Goal: Transaction & Acquisition: Purchase product/service

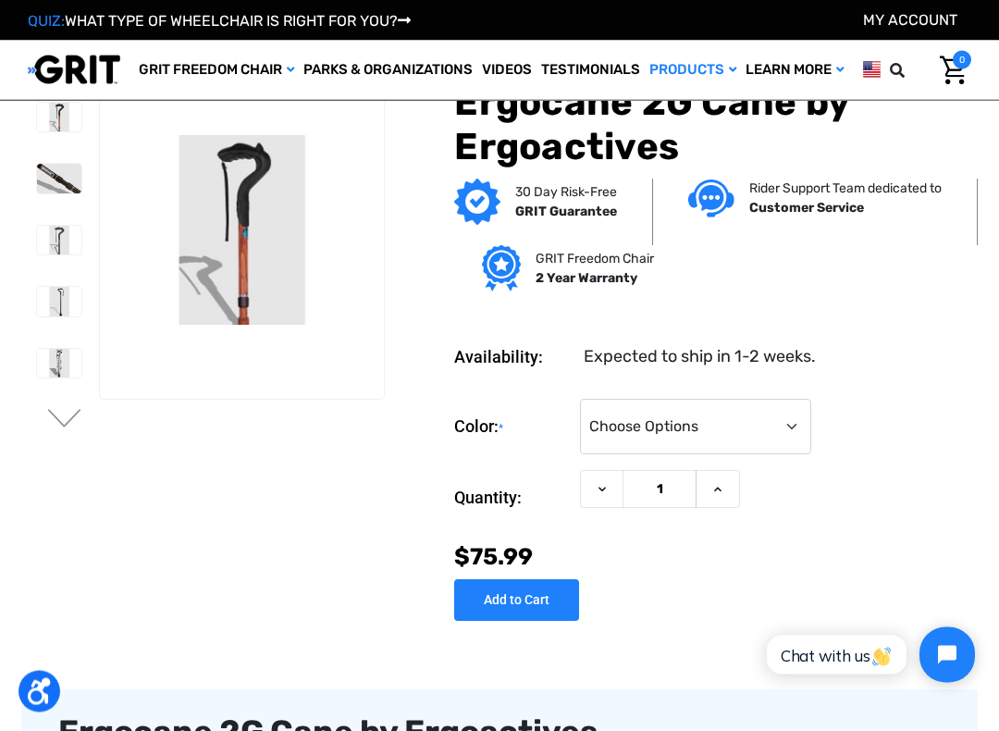
scroll to position [3, 0]
click at [37, 176] on img at bounding box center [59, 179] width 44 height 30
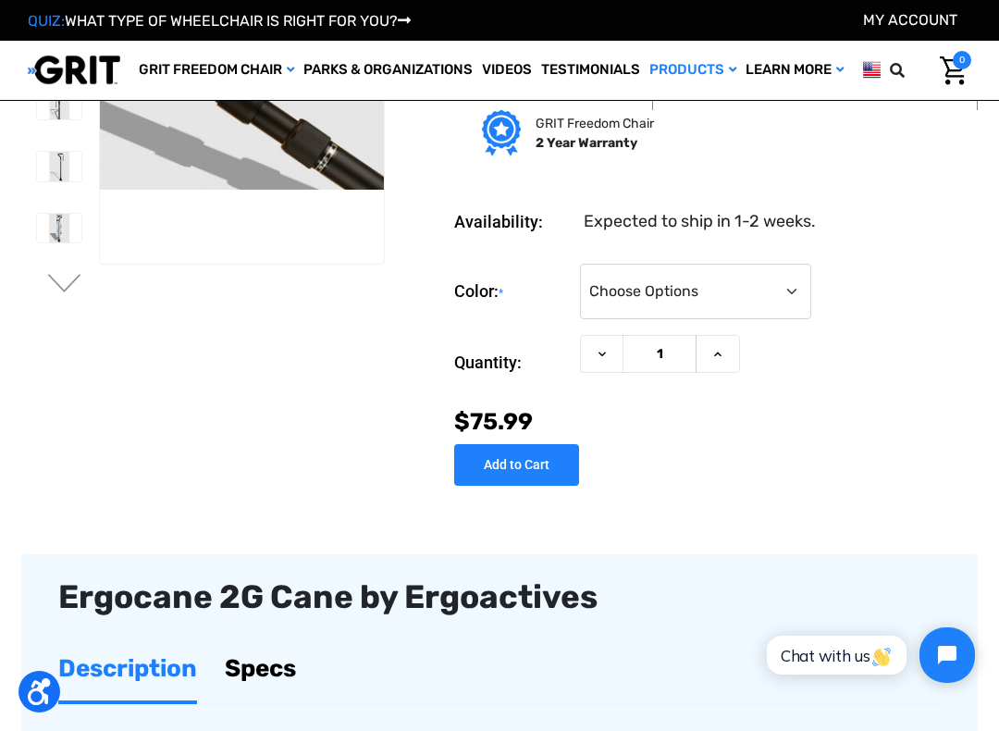
scroll to position [138, 0]
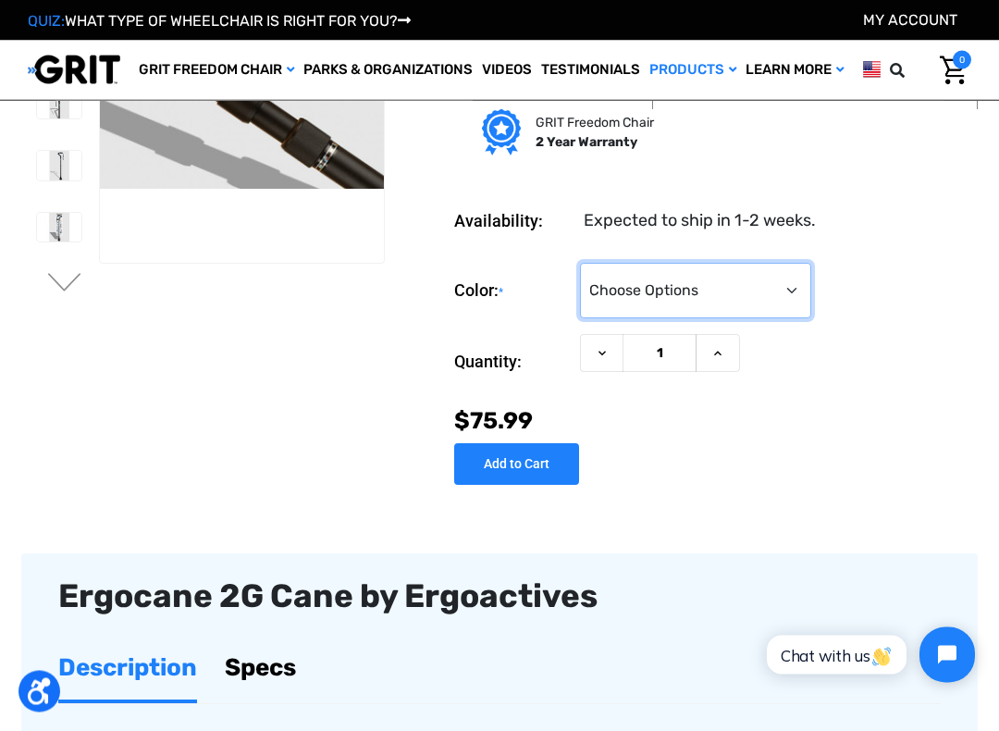
click at [796, 280] on select "Choose Options Black Wood Carbon Checkered" at bounding box center [695, 291] width 231 height 55
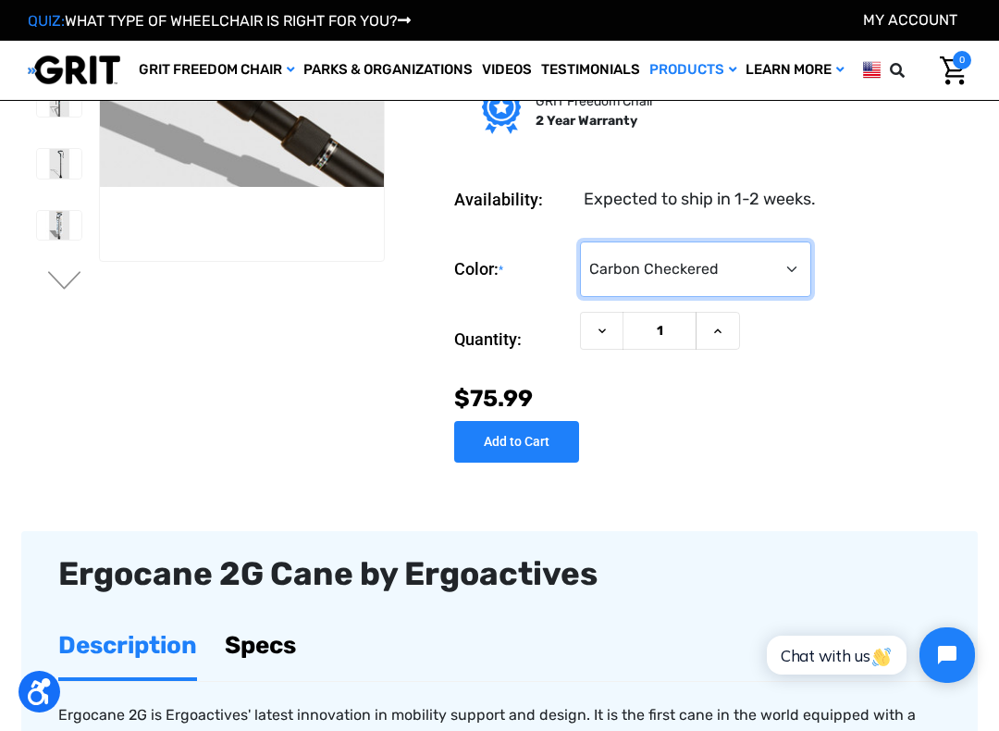
scroll to position [147, 0]
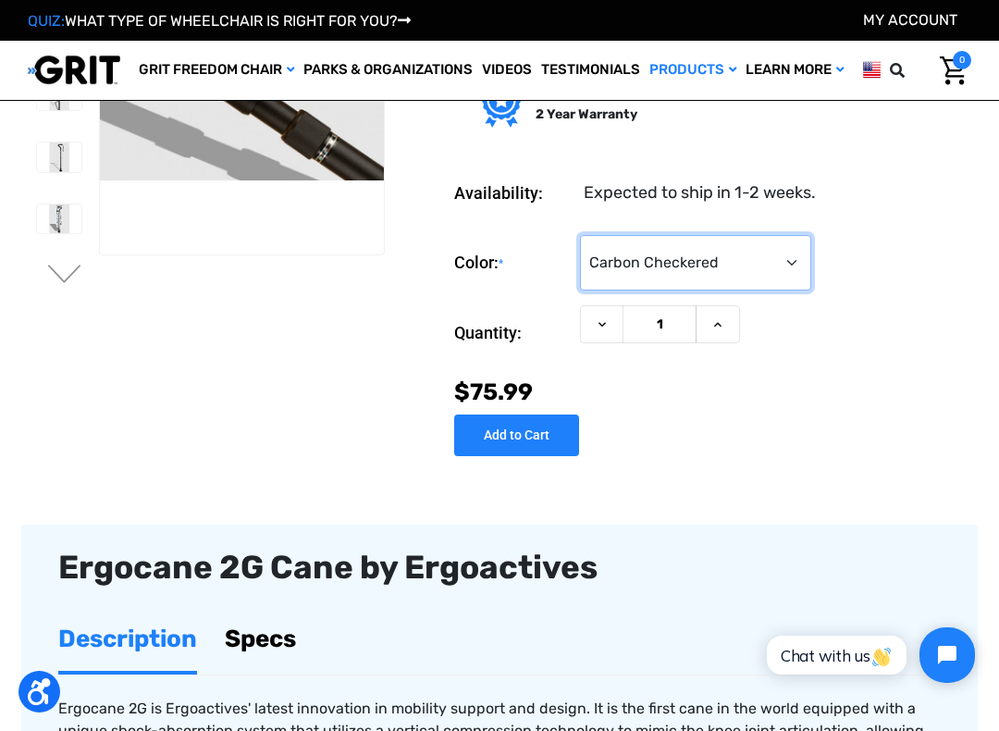
click at [787, 264] on select "Choose Options Black Wood Carbon Checkered" at bounding box center [695, 262] width 231 height 55
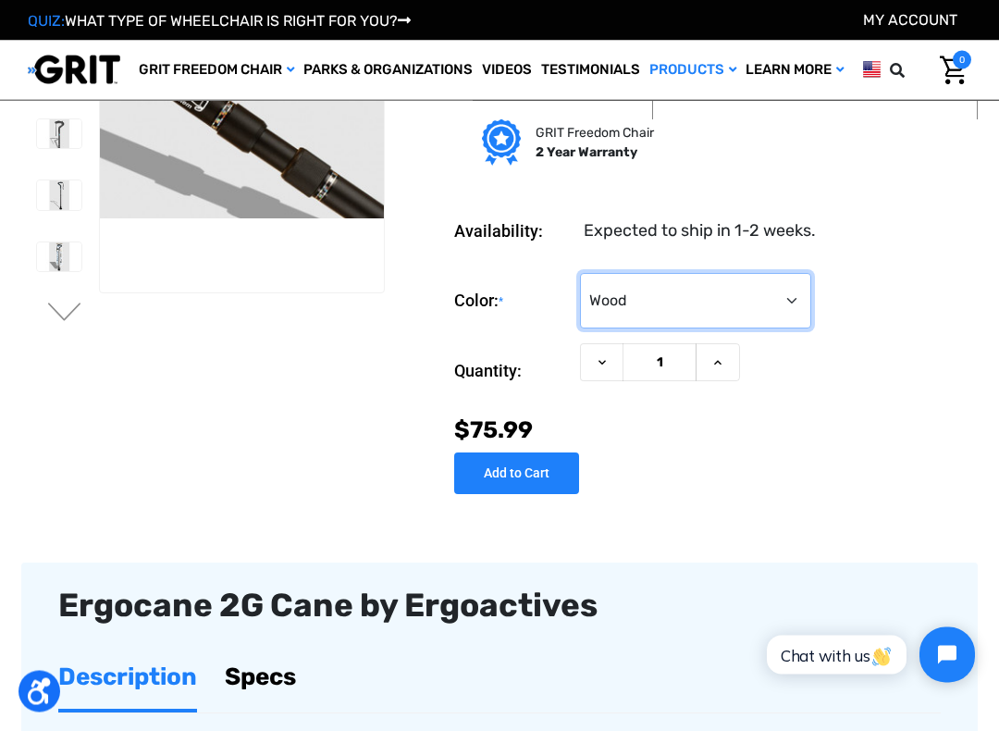
scroll to position [111, 0]
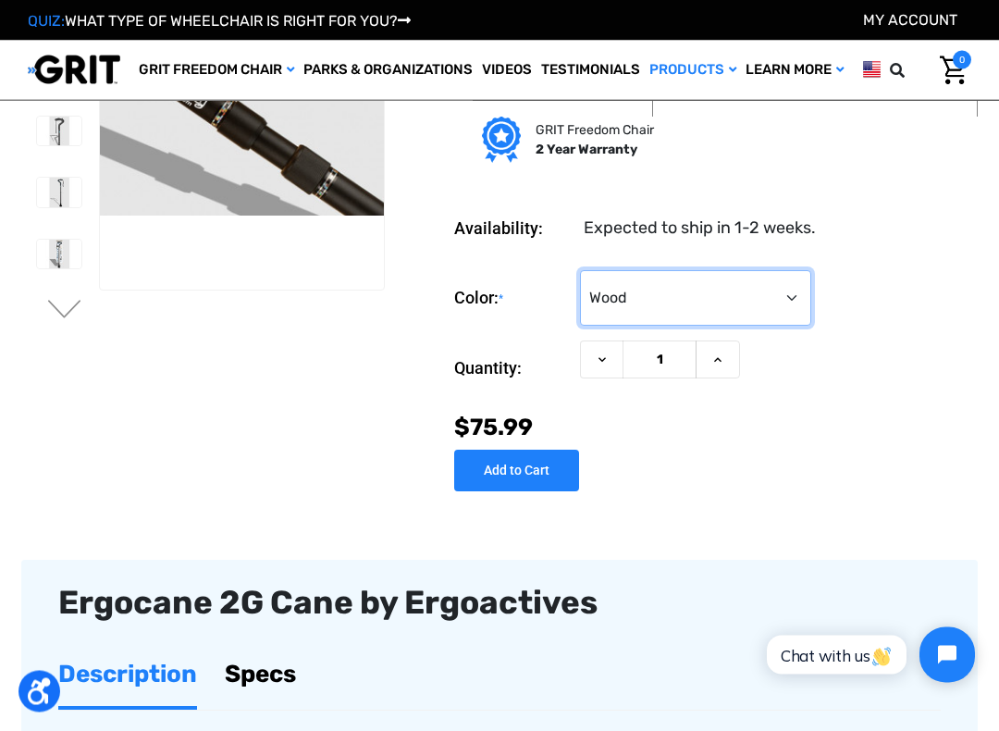
click at [789, 301] on select "Choose Options Black Wood Carbon Checkered" at bounding box center [695, 298] width 231 height 55
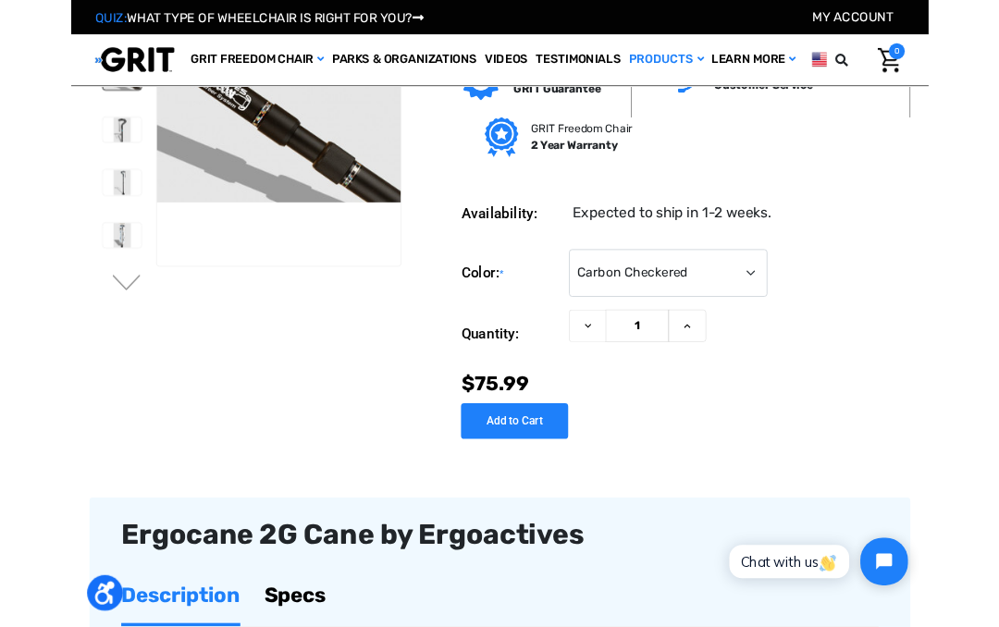
scroll to position [0, 0]
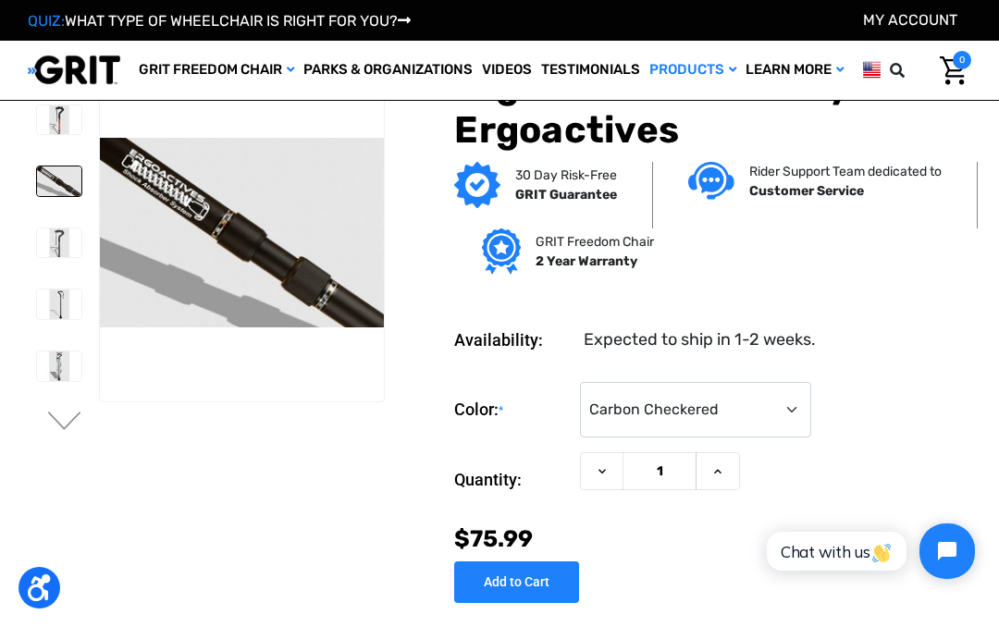
click at [37, 308] on img at bounding box center [59, 304] width 44 height 30
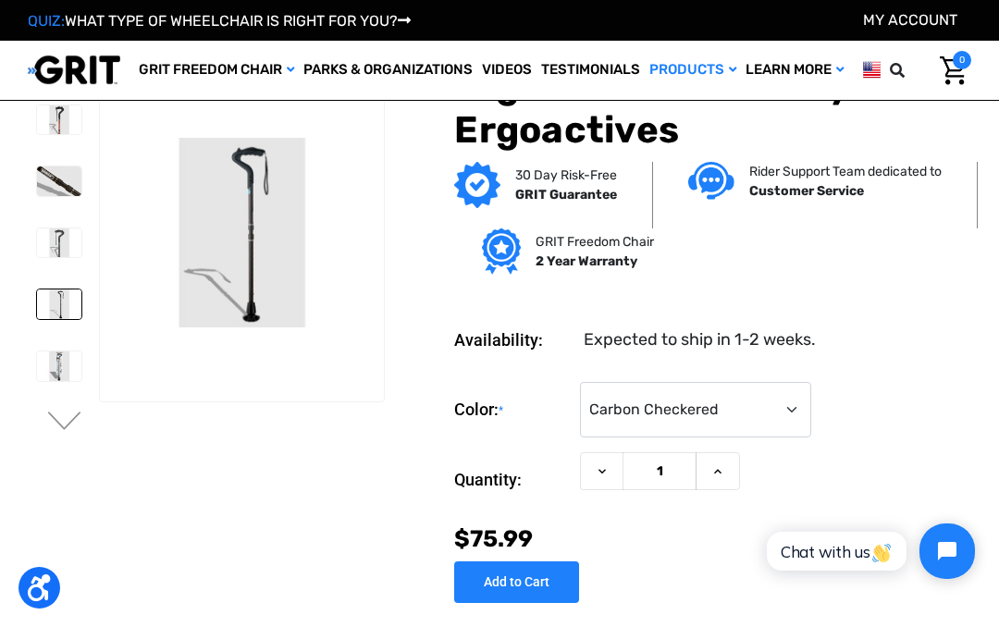
click at [41, 310] on img at bounding box center [59, 304] width 44 height 30
click at [40, 375] on img at bounding box center [59, 366] width 44 height 30
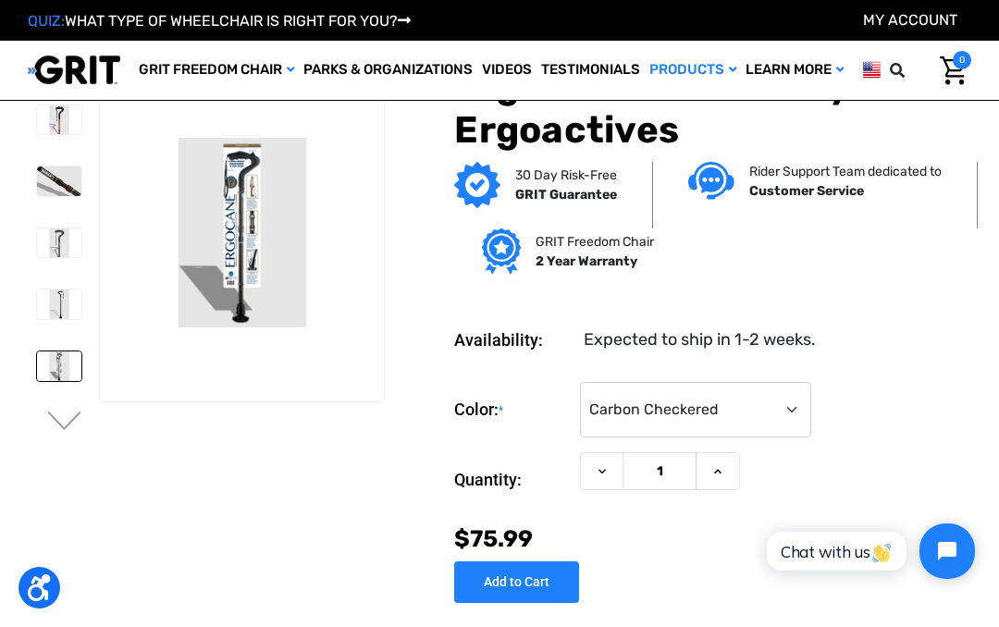
click at [72, 347] on ul "Previous Next" at bounding box center [63, 250] width 71 height 373
click at [52, 245] on img at bounding box center [59, 243] width 44 height 30
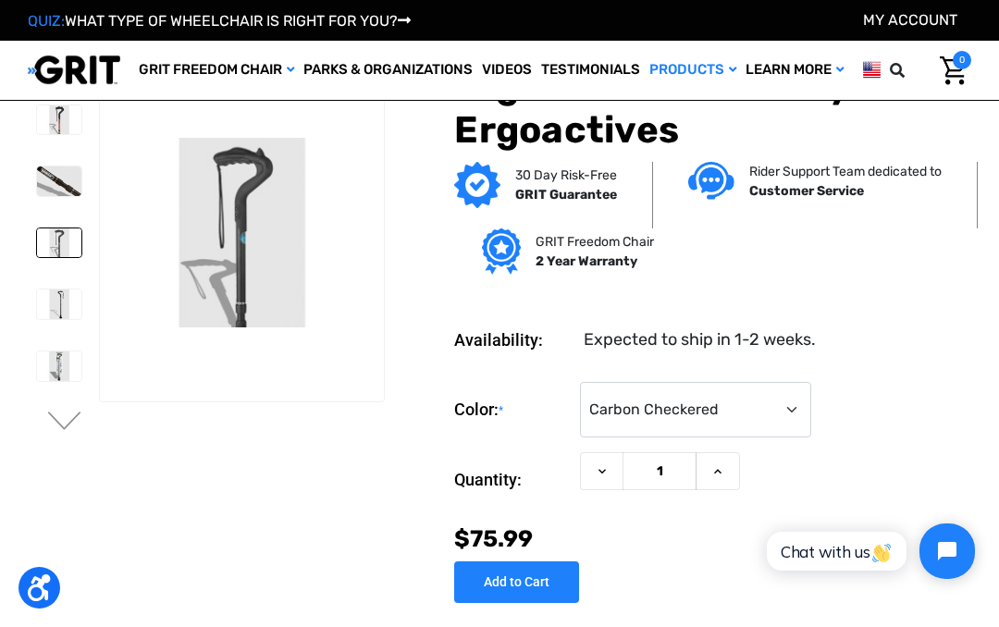
click at [42, 255] on img at bounding box center [59, 243] width 44 height 30
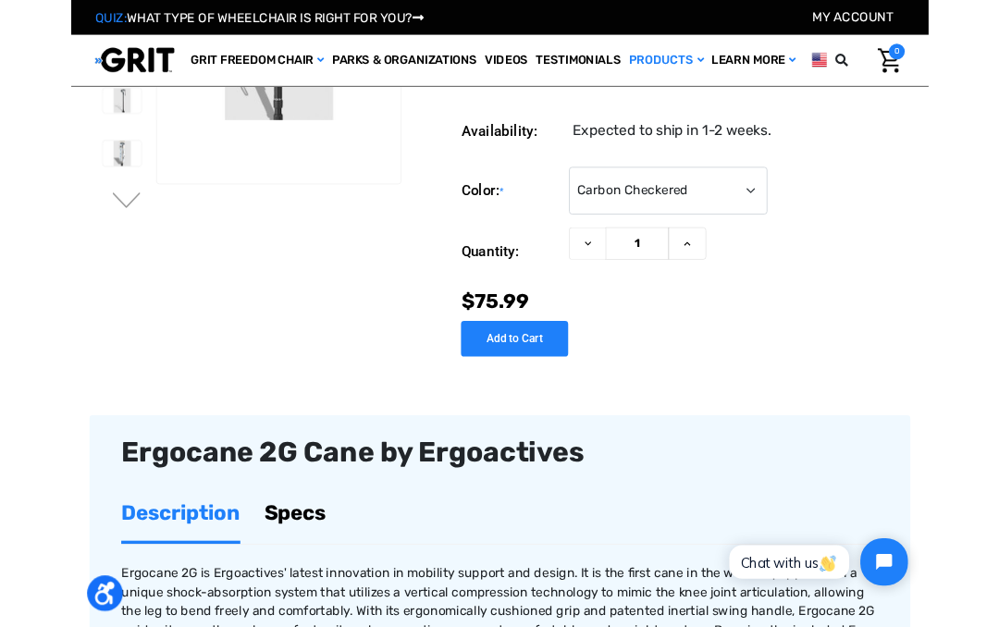
scroll to position [187, 0]
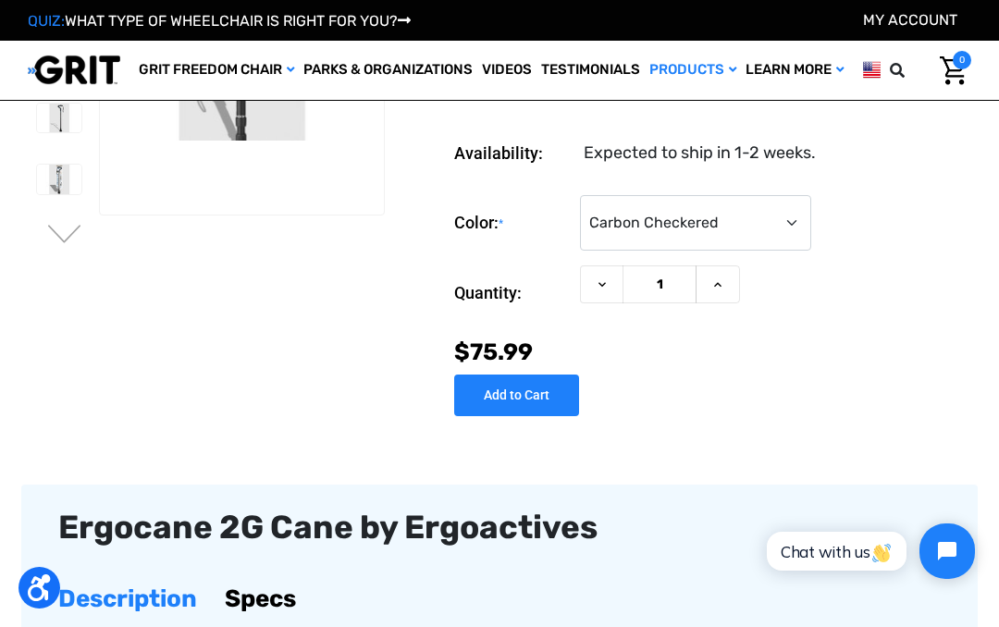
click at [68, 234] on button "Next" at bounding box center [64, 236] width 39 height 22
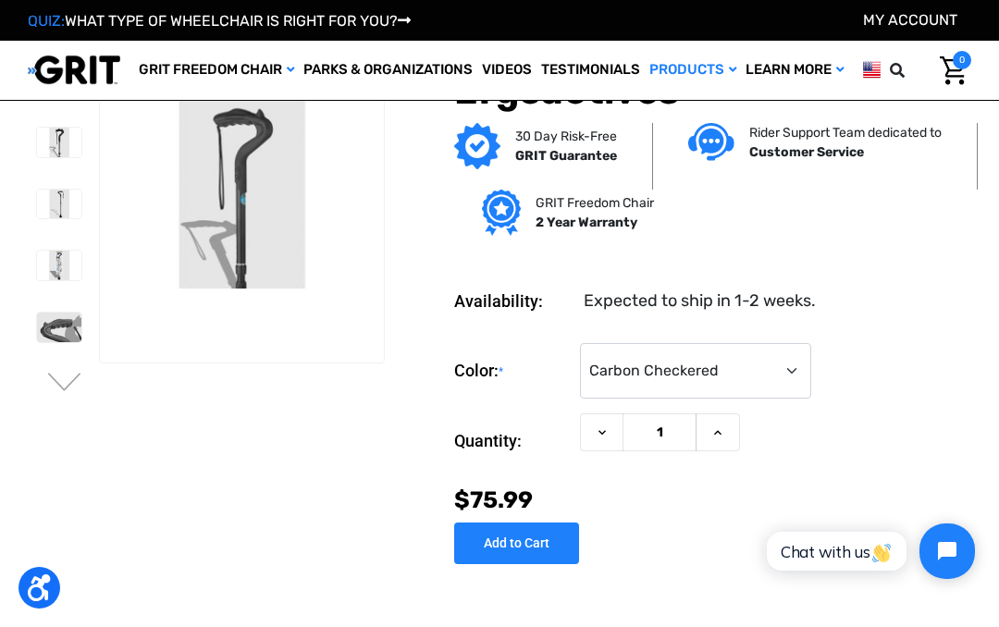
scroll to position [0, 0]
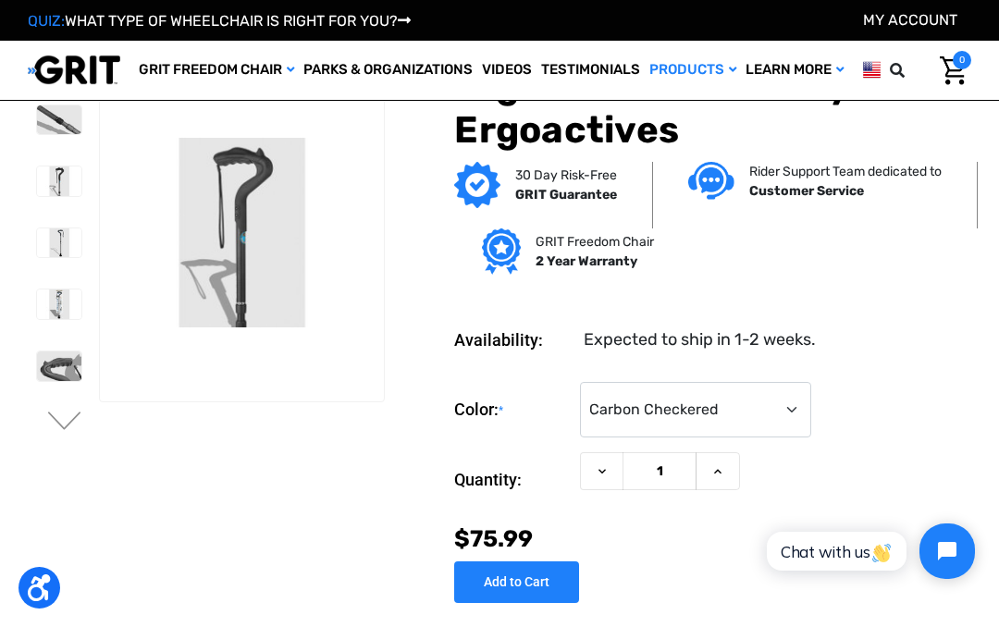
click at [795, 418] on select "Choose Options Black Wood Carbon Checkered" at bounding box center [695, 409] width 231 height 55
click at [41, 379] on img at bounding box center [59, 366] width 44 height 30
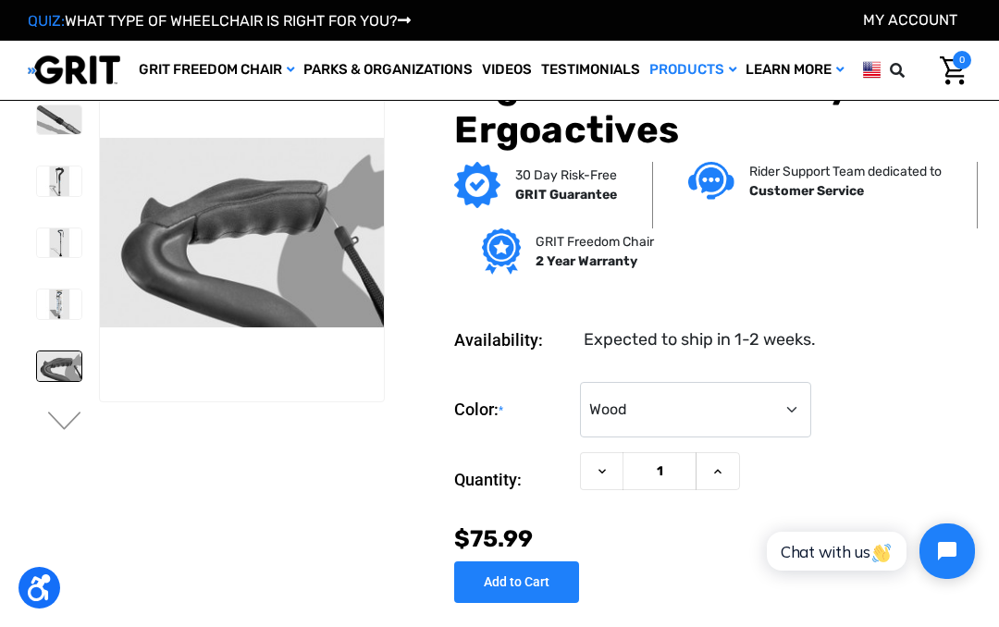
click at [37, 303] on img at bounding box center [59, 304] width 44 height 30
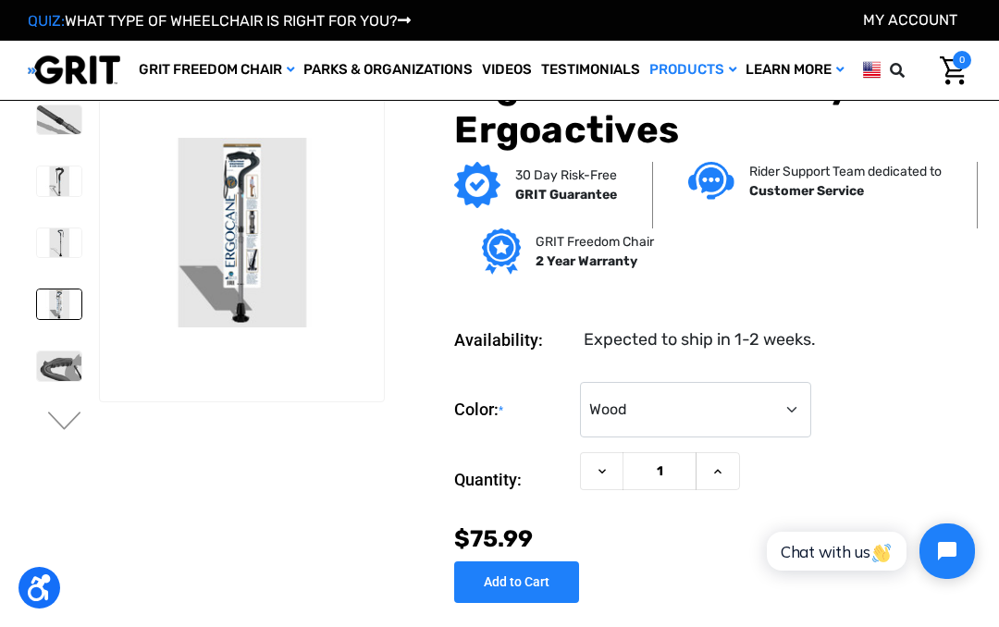
click at [37, 191] on img at bounding box center [59, 181] width 44 height 30
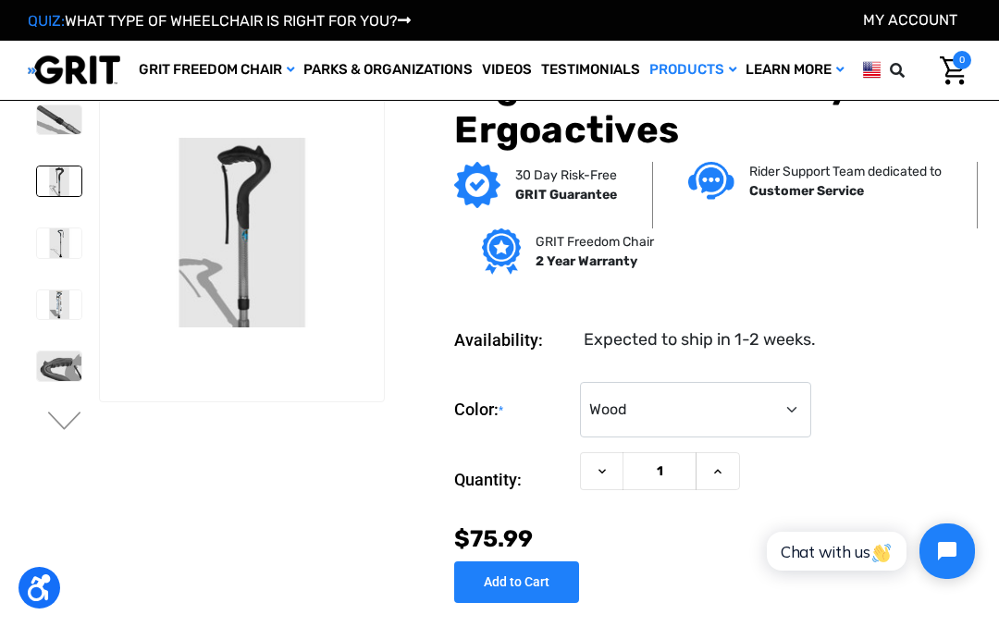
click at [800, 409] on select "Choose Options Black Wood Carbon Checkered" at bounding box center [695, 409] width 231 height 55
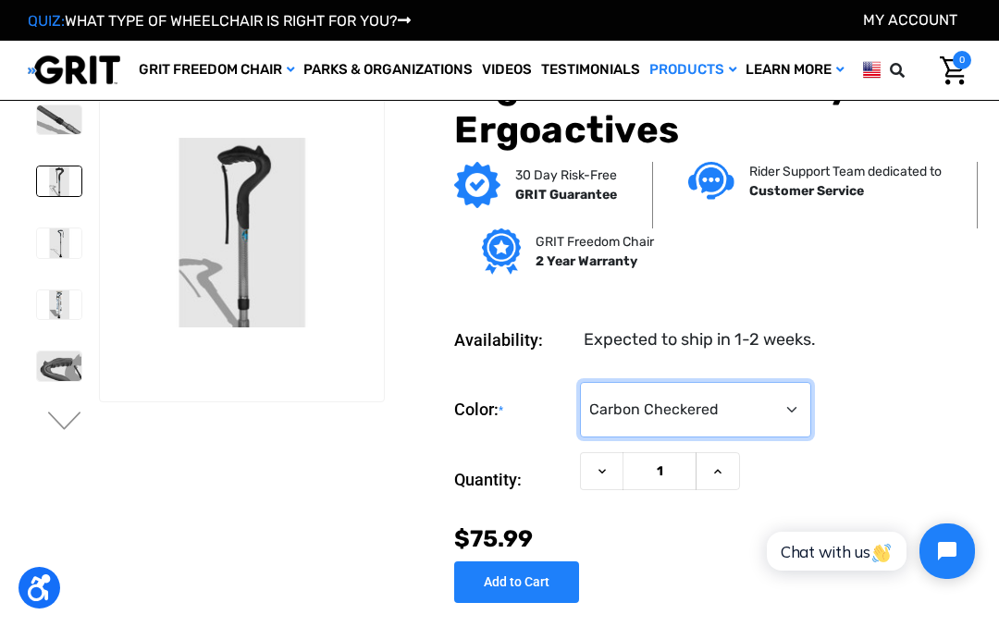
click at [804, 420] on select "Choose Options Black Wood Carbon Checkered" at bounding box center [695, 409] width 231 height 55
select select "575"
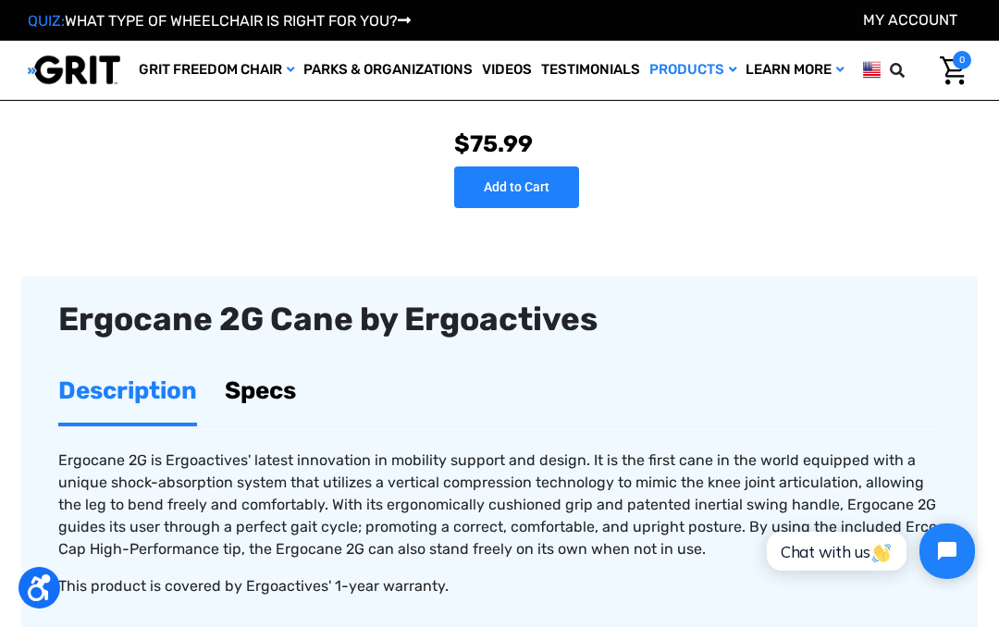
scroll to position [395, 0]
